Goal: Transaction & Acquisition: Book appointment/travel/reservation

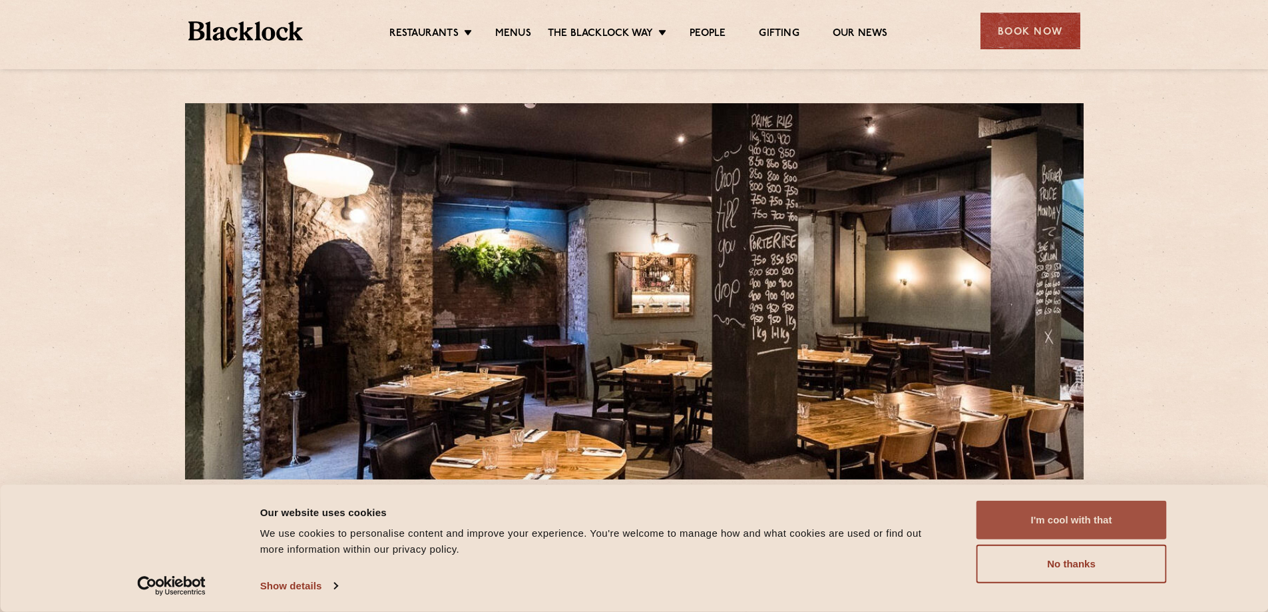
click at [1051, 513] on button "I'm cool with that" at bounding box center [1071, 519] width 190 height 39
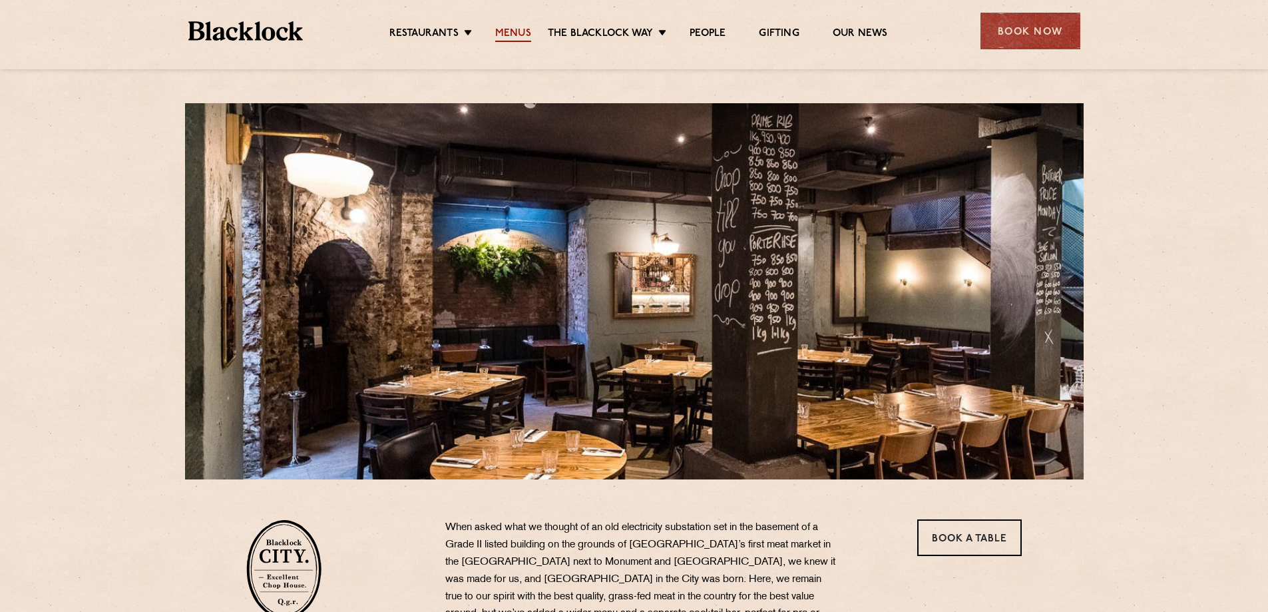
click at [516, 27] on link "Menus" at bounding box center [513, 34] width 36 height 15
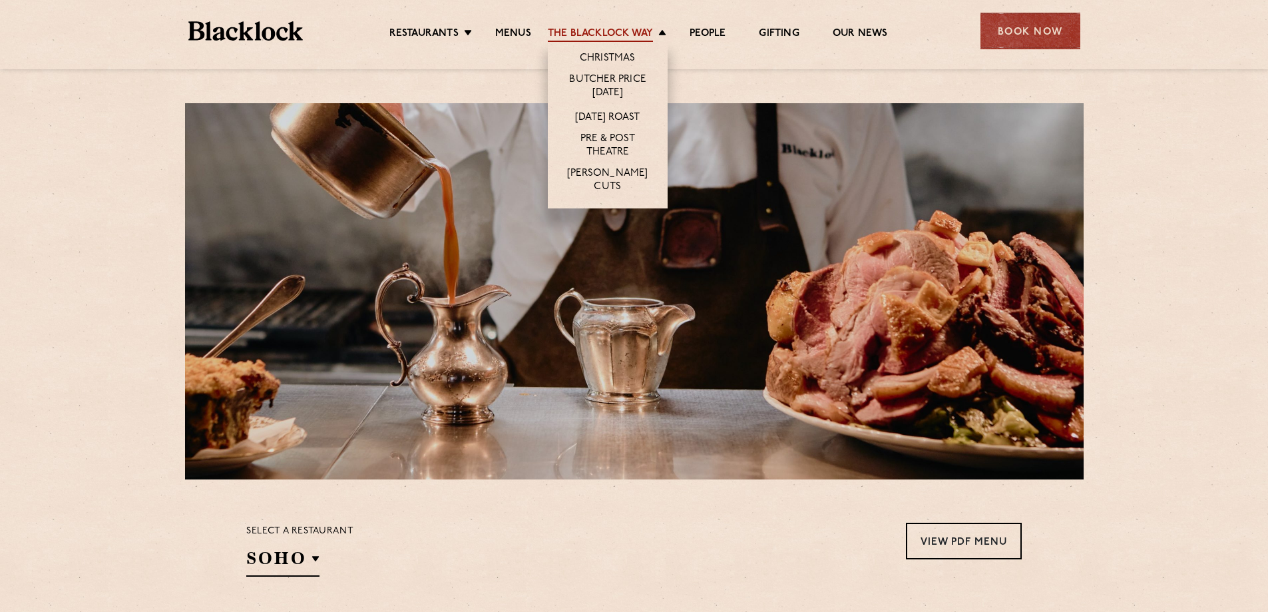
click at [592, 33] on link "The Blacklock Way" at bounding box center [600, 34] width 105 height 15
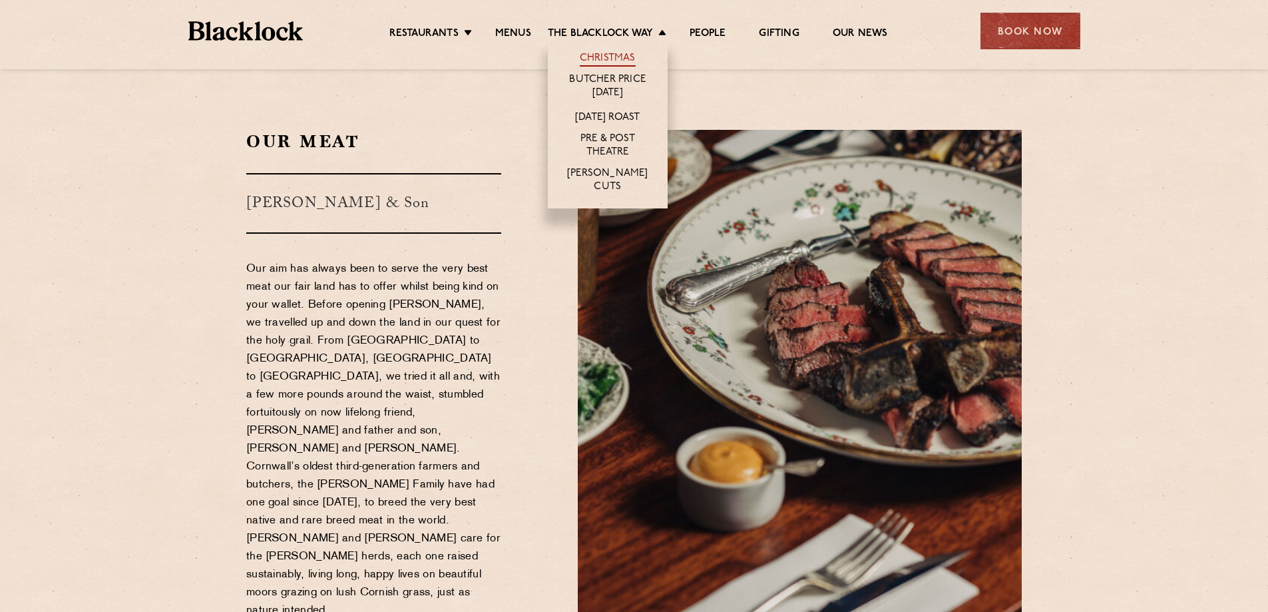
click at [601, 59] on link "Christmas" at bounding box center [608, 59] width 56 height 15
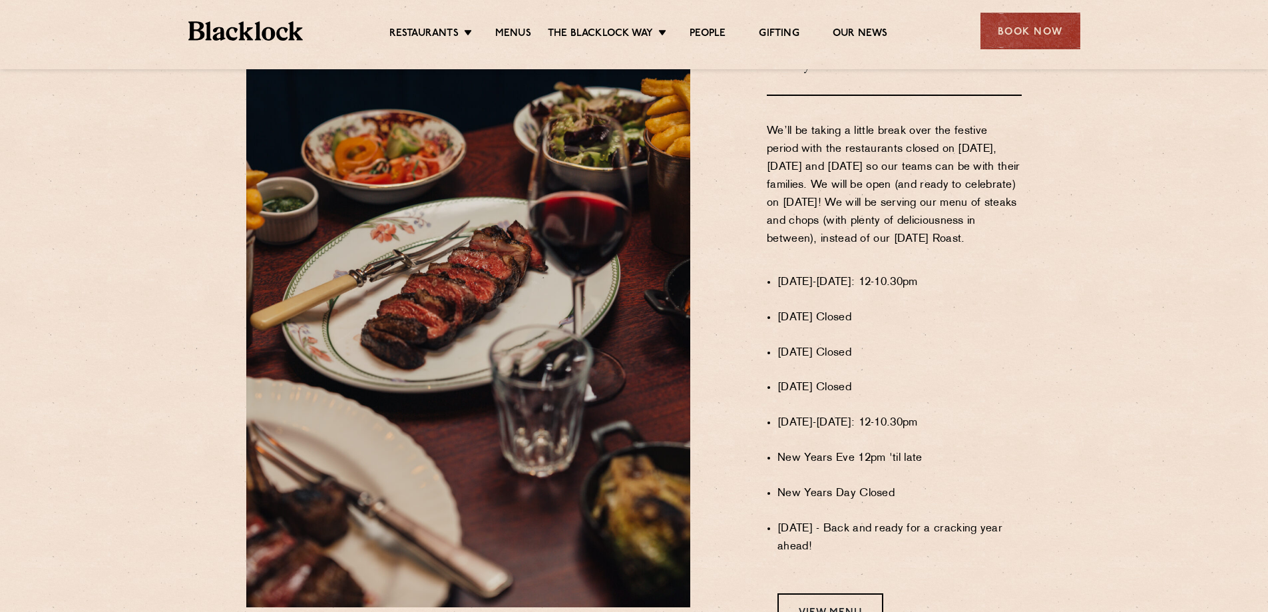
scroll to position [799, 0]
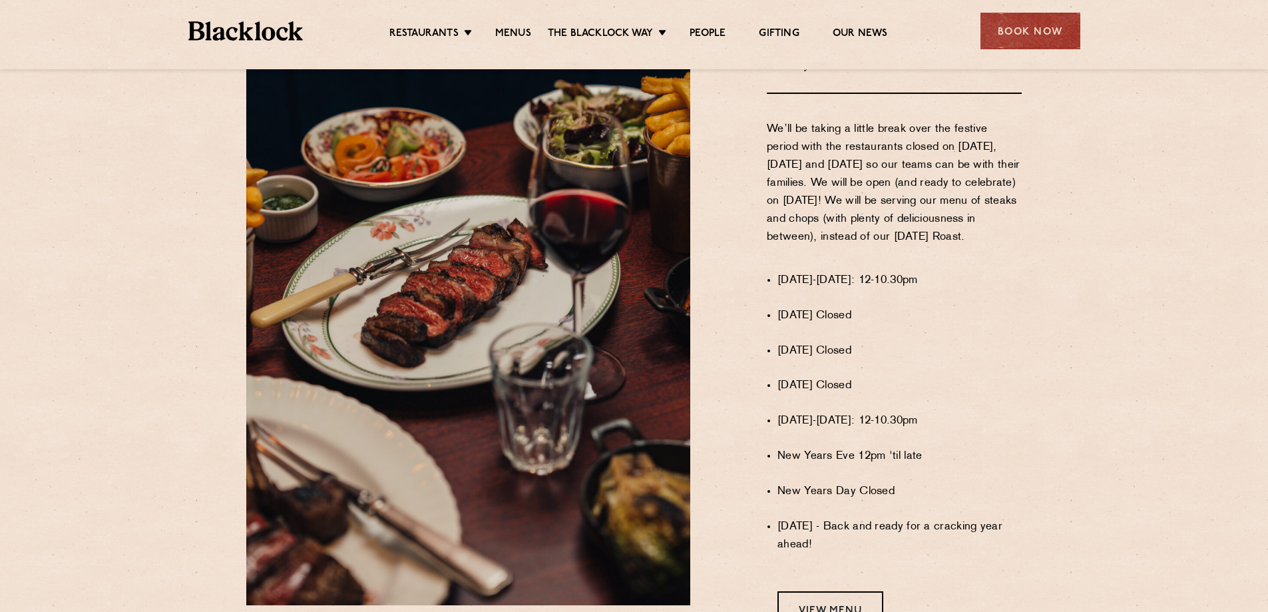
drag, startPoint x: 890, startPoint y: 330, endPoint x: 838, endPoint y: 329, distance: 51.9
click at [838, 325] on li "Christmas Eve Closed" at bounding box center [899, 316] width 244 height 18
drag, startPoint x: 916, startPoint y: 375, endPoint x: 853, endPoint y: 320, distance: 83.5
click at [853, 320] on ul "1st-23rd December: 12-10.30pm Christmas Eve Closed Christmas Day Closed Boxing …" at bounding box center [899, 440] width 244 height 373
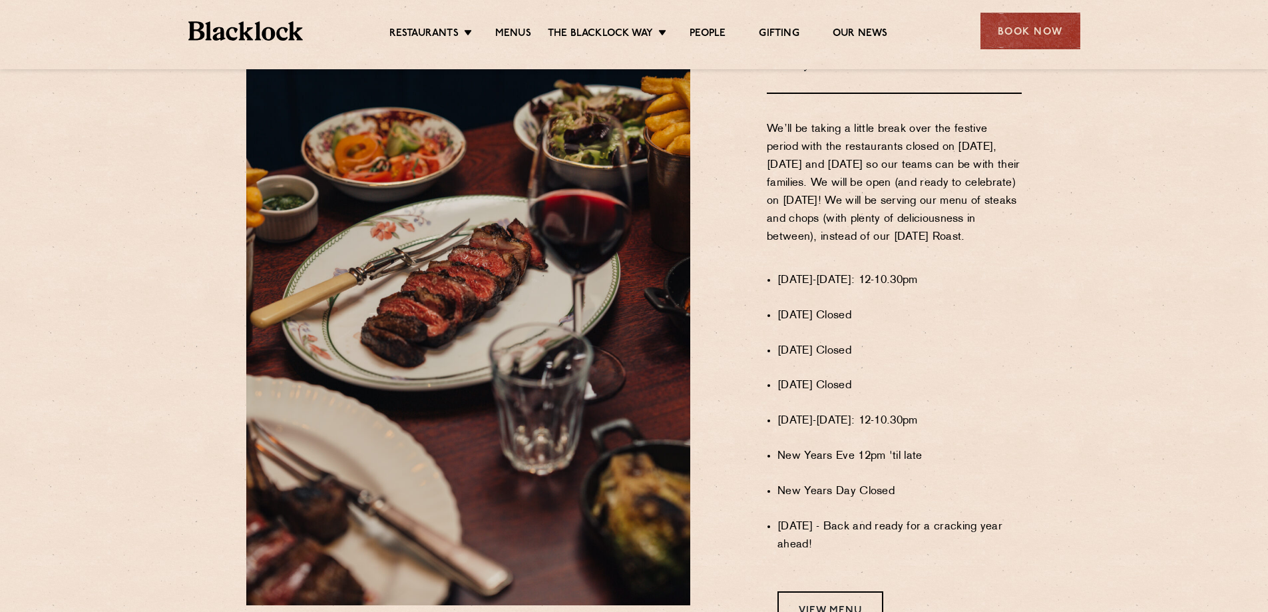
click at [853, 320] on li "Christmas Eve Closed" at bounding box center [899, 316] width 244 height 18
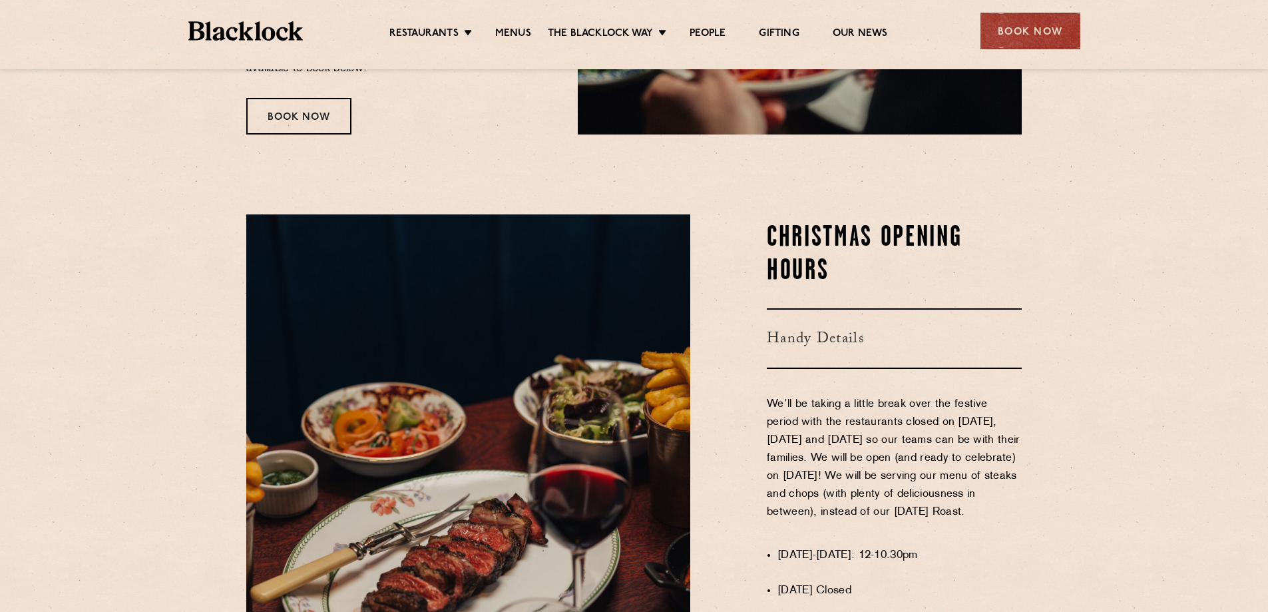
scroll to position [62, 0]
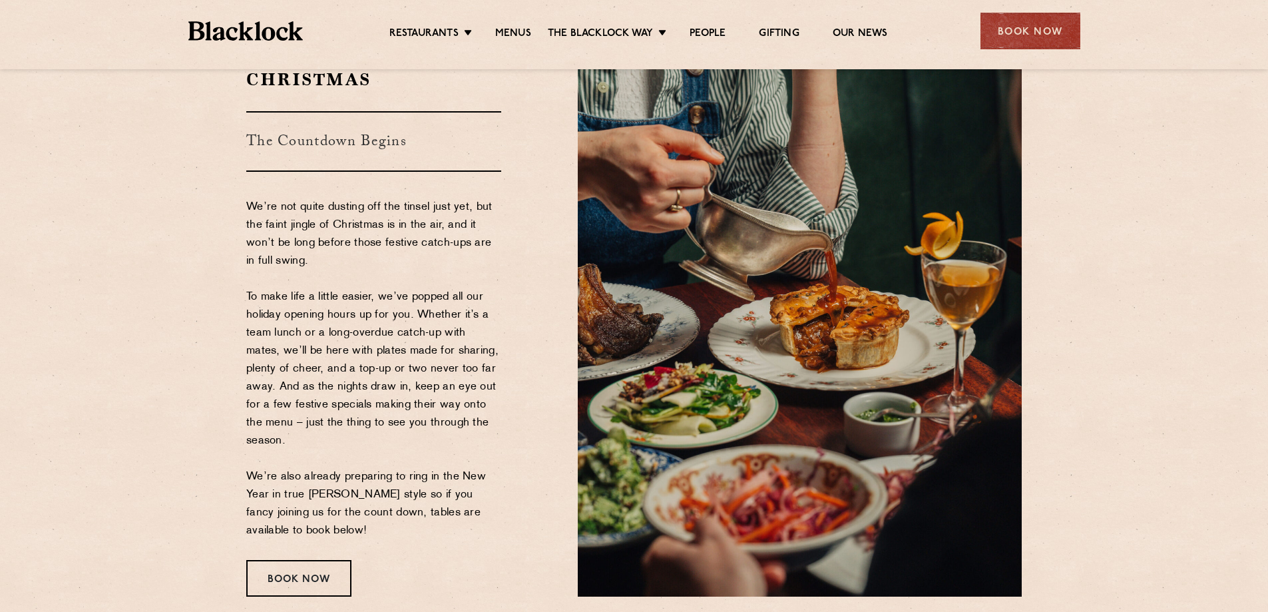
drag, startPoint x: 920, startPoint y: 397, endPoint x: 898, endPoint y: 305, distance: 94.4
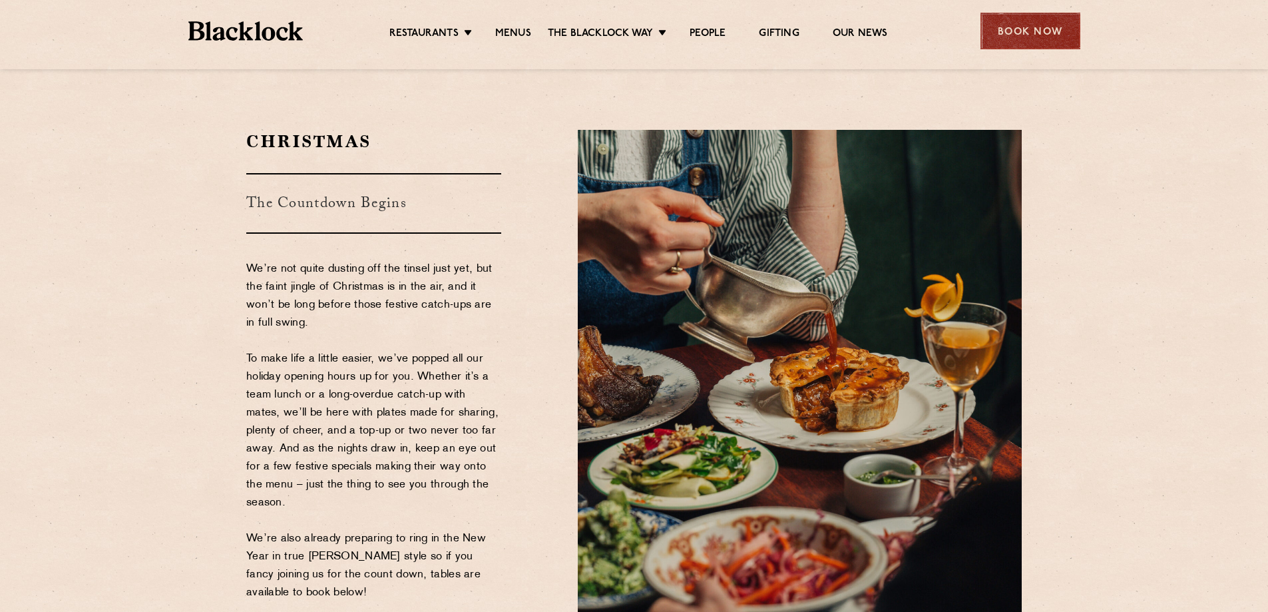
click at [1039, 47] on div "Book Now" at bounding box center [1030, 31] width 100 height 37
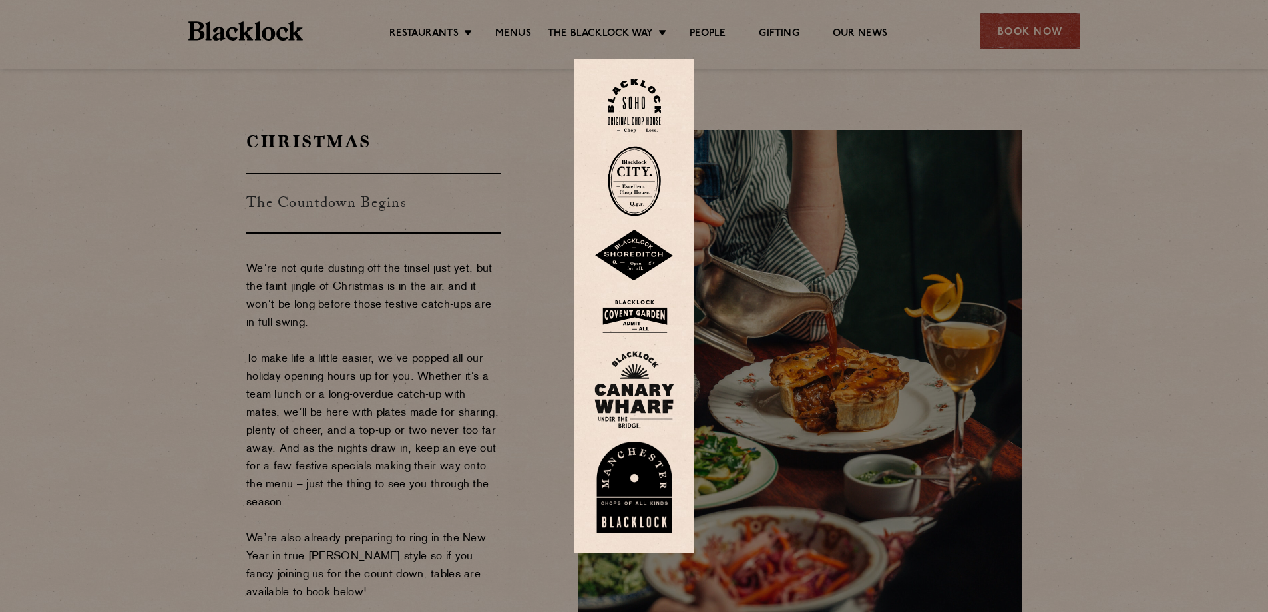
click at [635, 164] on img at bounding box center [634, 181] width 53 height 71
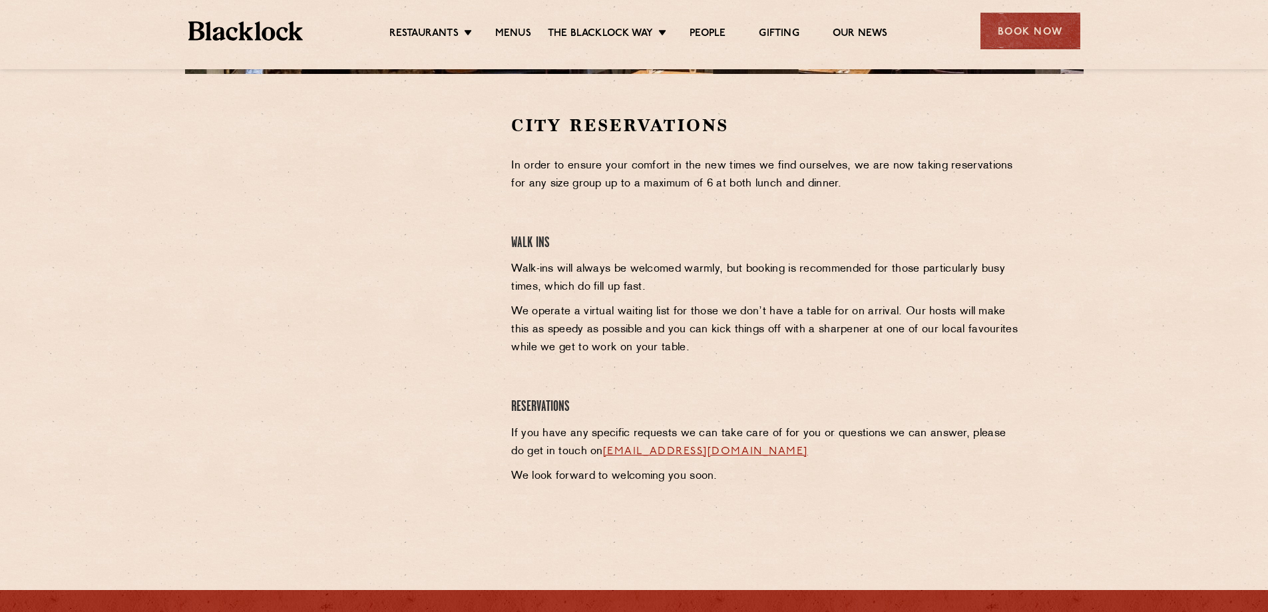
scroll to position [444, 0]
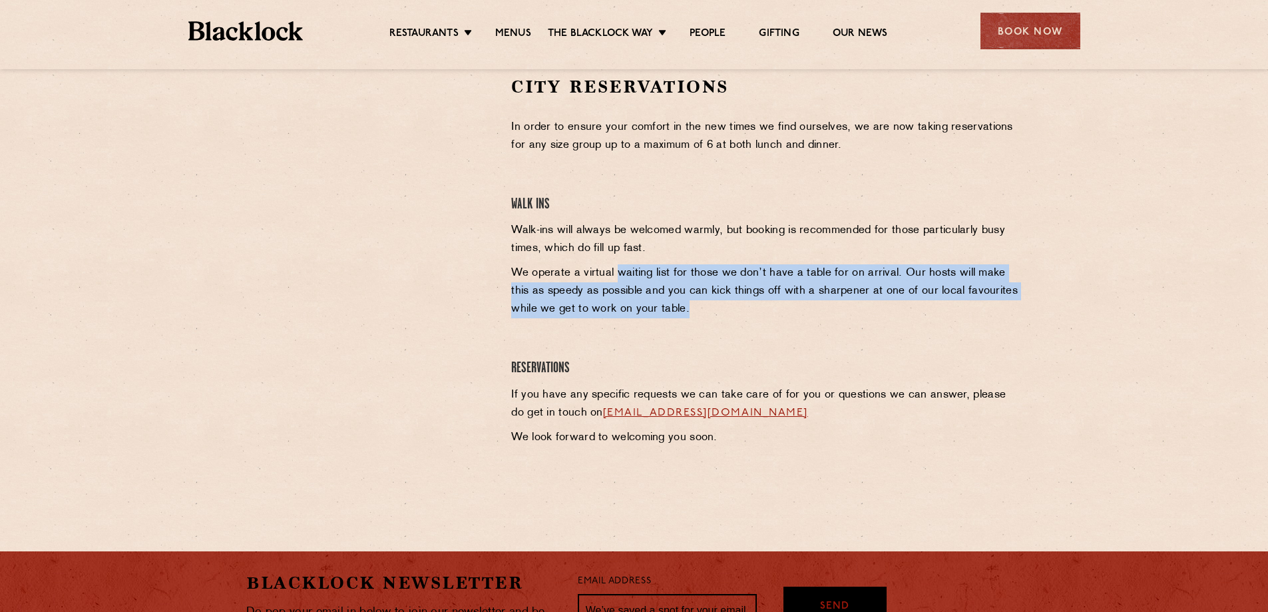
drag, startPoint x: 727, startPoint y: 315, endPoint x: 612, endPoint y: 262, distance: 126.8
click at [614, 263] on div "City Reservations In order to ensure your comfort in the new times we find ours…" at bounding box center [766, 276] width 530 height 403
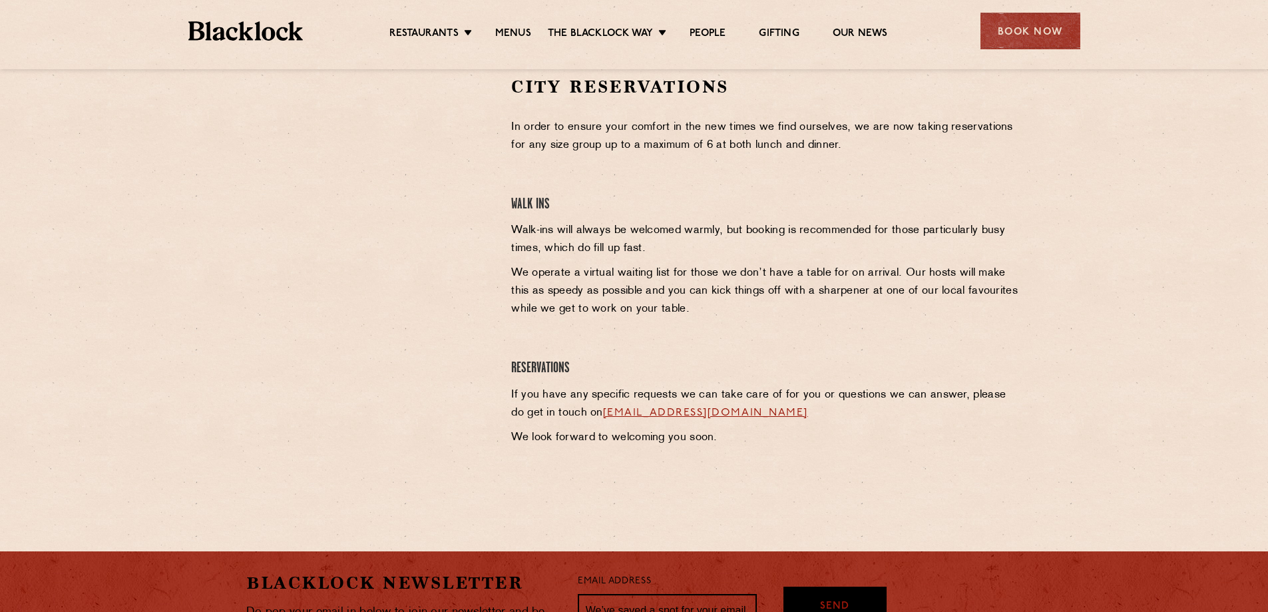
click at [612, 262] on div "City Reservations In order to ensure your comfort in the new times we find ours…" at bounding box center [766, 276] width 530 height 403
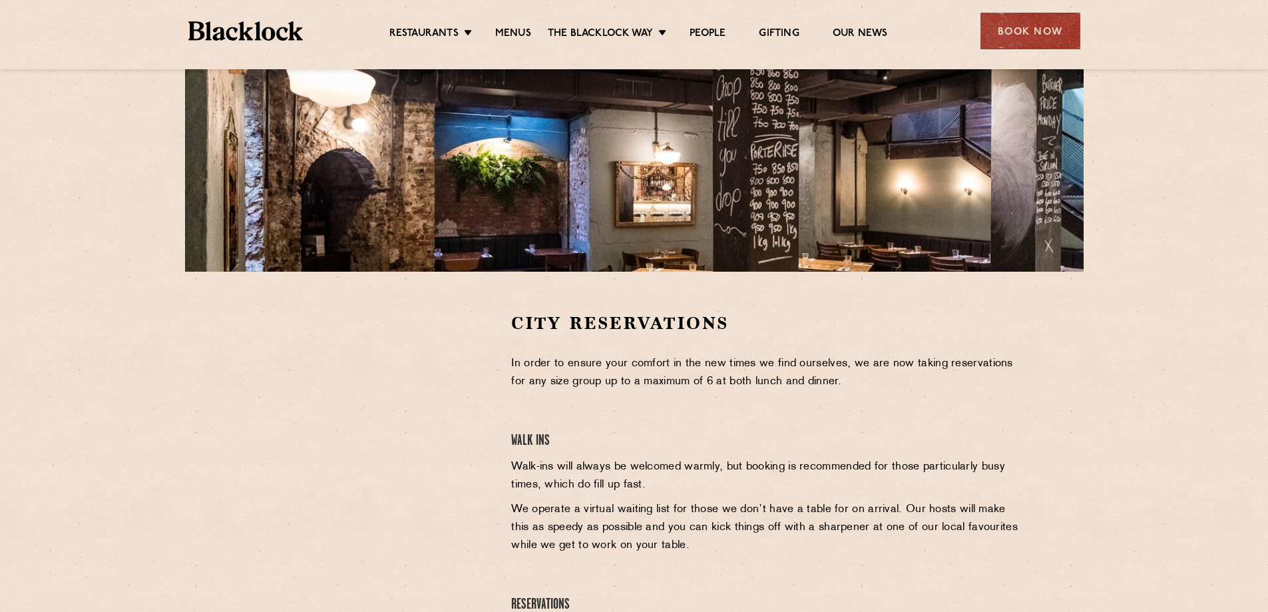
scroll to position [178, 0]
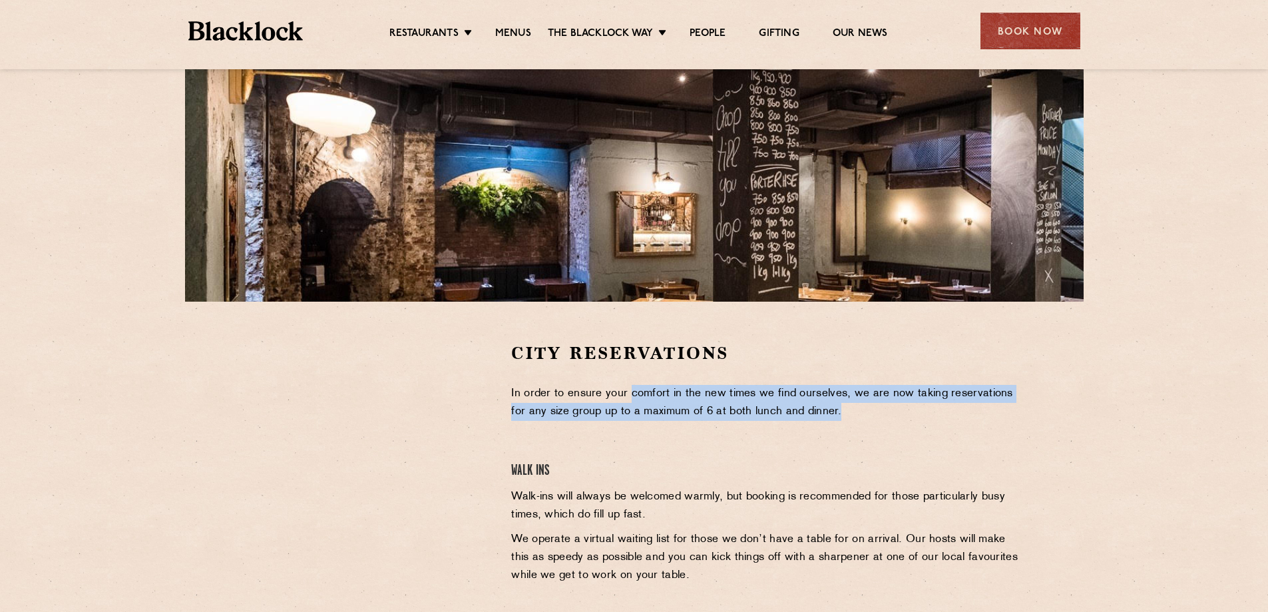
drag, startPoint x: 872, startPoint y: 405, endPoint x: 630, endPoint y: 376, distance: 243.2
click at [630, 376] on div "City Reservations In order to ensure your comfort in the new times we find ours…" at bounding box center [766, 542] width 530 height 403
drag, startPoint x: 930, startPoint y: 419, endPoint x: 666, endPoint y: 391, distance: 265.6
click at [666, 391] on p "In order to ensure your comfort in the new times we find ourselves, we are now …" at bounding box center [766, 403] width 510 height 36
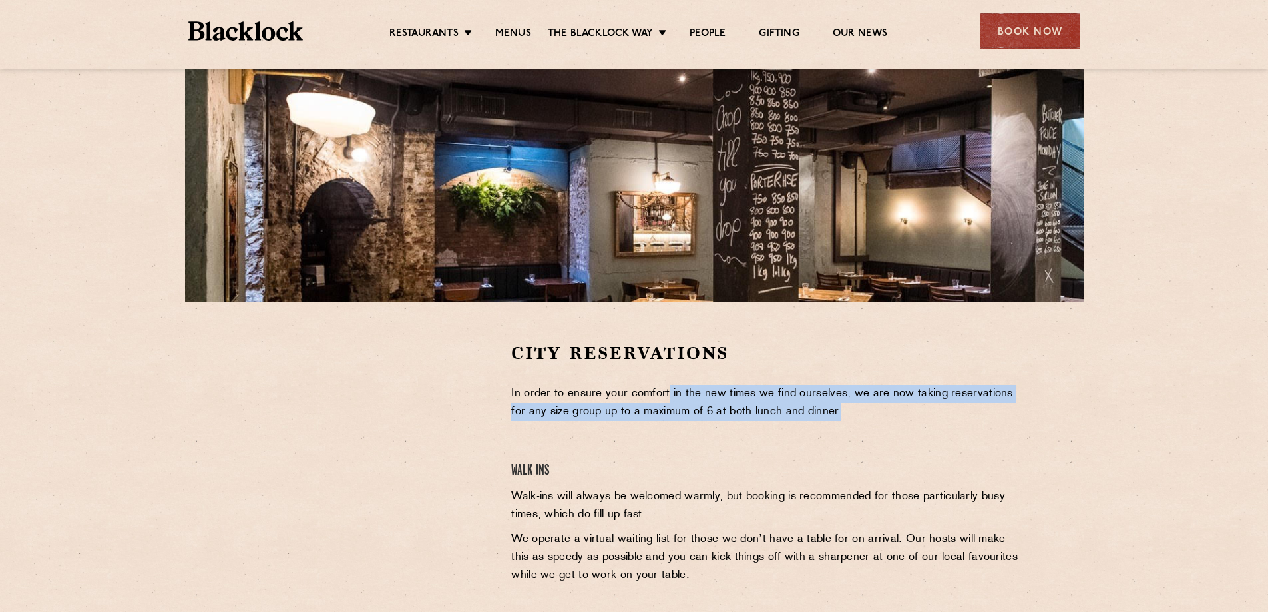
click at [666, 391] on p "In order to ensure your comfort in the new times we find ourselves, we are now …" at bounding box center [766, 403] width 510 height 36
drag, startPoint x: 856, startPoint y: 413, endPoint x: 638, endPoint y: 383, distance: 220.3
click at [638, 383] on div "City Reservations In order to ensure your comfort in the new times we find ours…" at bounding box center [766, 542] width 530 height 403
